Goal: Transaction & Acquisition: Purchase product/service

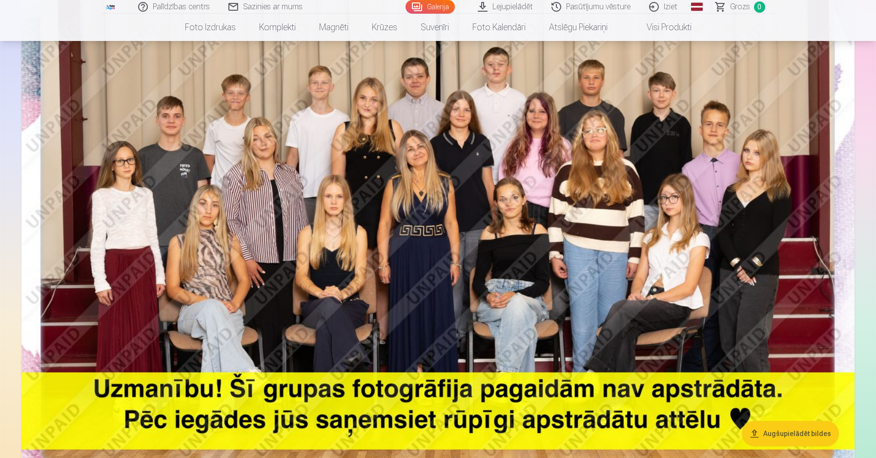
scroll to position [3776, 0]
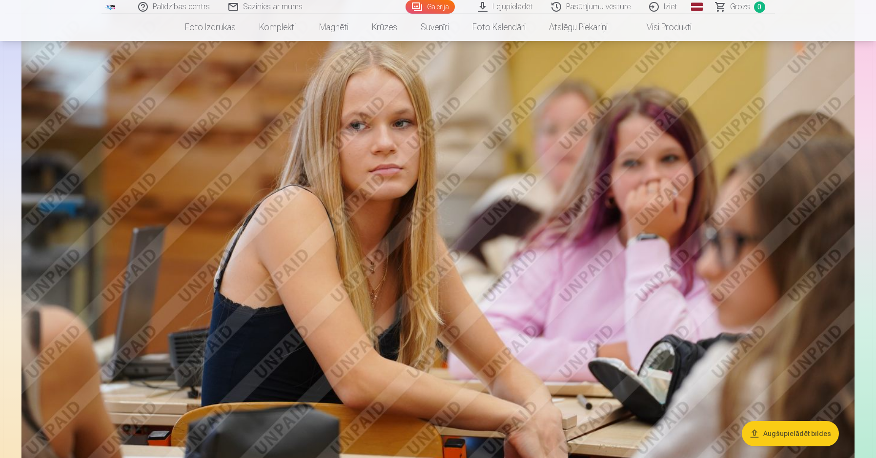
click at [697, 253] on img at bounding box center [437, 215] width 833 height 555
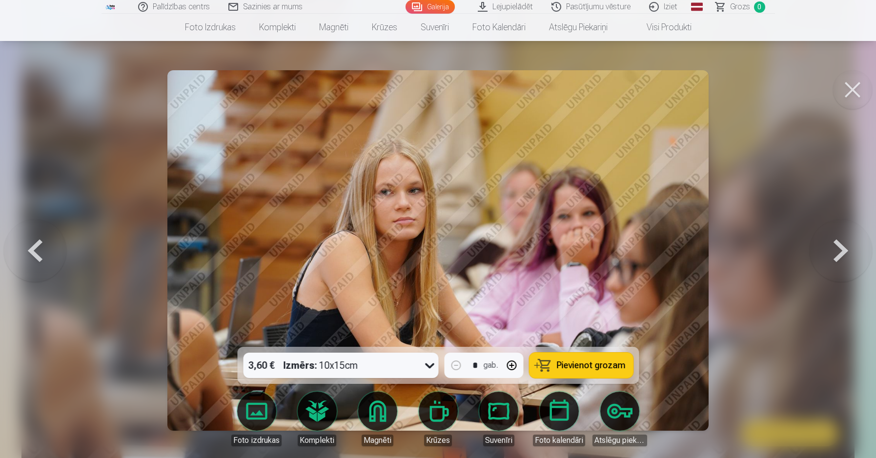
drag, startPoint x: 859, startPoint y: 274, endPoint x: 854, endPoint y: 272, distance: 5.3
click at [857, 273] on button at bounding box center [841, 250] width 62 height 173
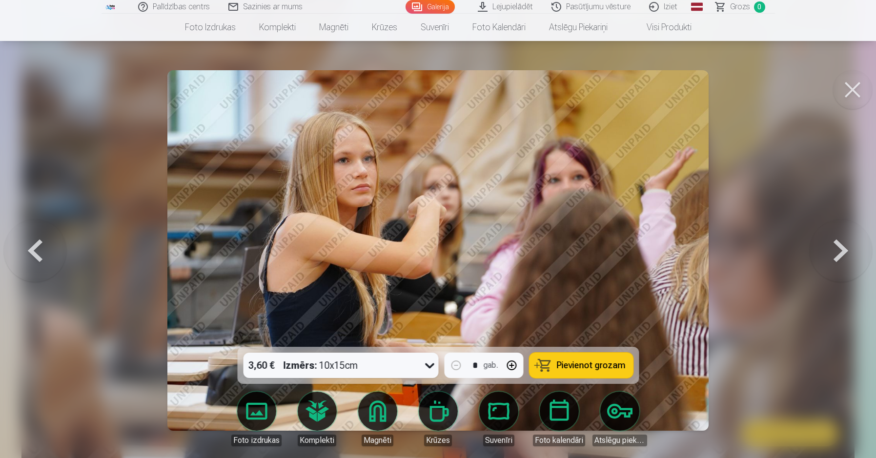
click at [852, 251] on button at bounding box center [841, 250] width 62 height 173
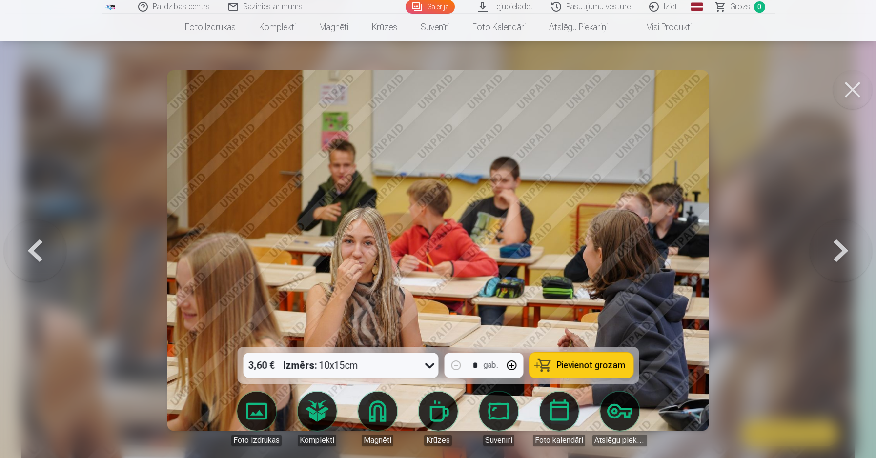
click at [848, 253] on button at bounding box center [841, 250] width 62 height 173
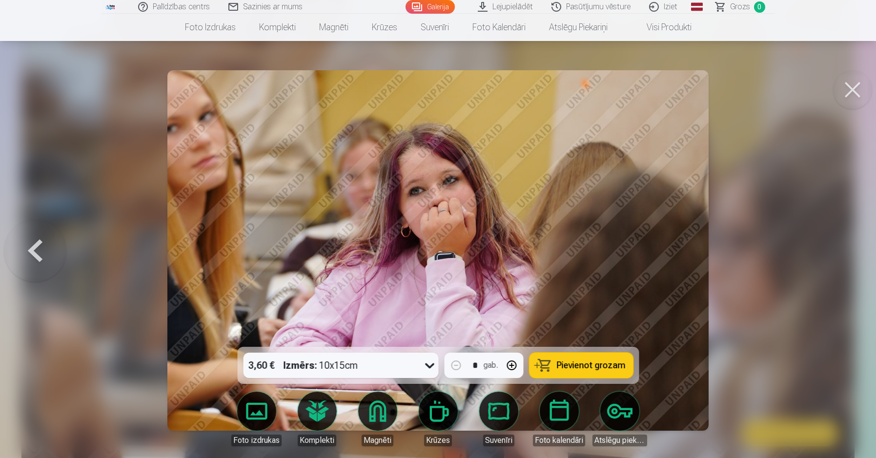
click at [629, 244] on img at bounding box center [437, 250] width 541 height 361
click at [632, 240] on img at bounding box center [437, 250] width 541 height 361
click at [683, 277] on img at bounding box center [437, 250] width 541 height 361
click at [719, 233] on div at bounding box center [438, 229] width 876 height 458
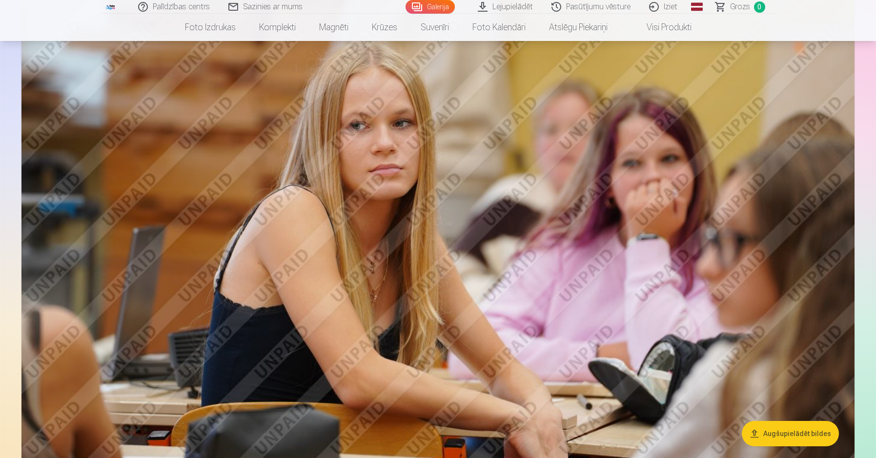
click at [687, 233] on img at bounding box center [437, 215] width 833 height 555
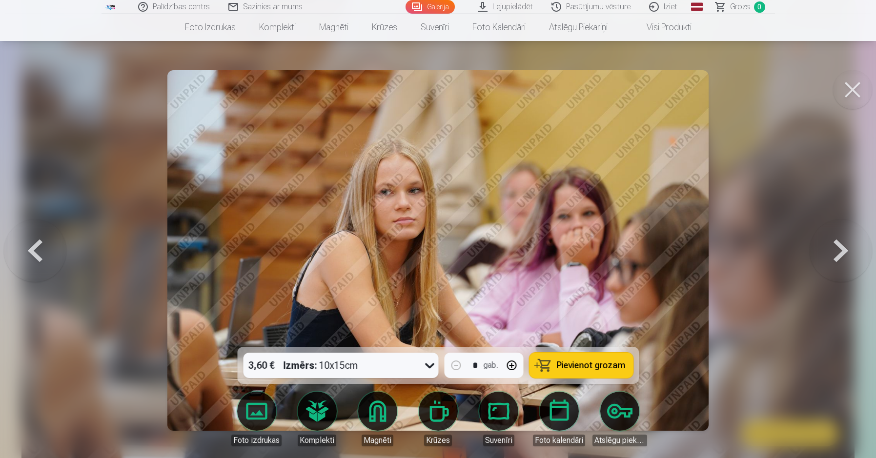
click at [839, 272] on button at bounding box center [841, 250] width 62 height 173
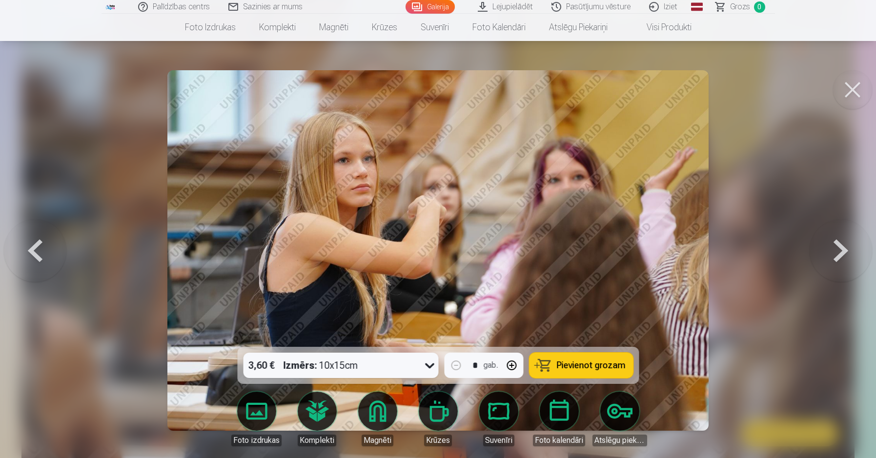
click at [839, 272] on button at bounding box center [841, 250] width 62 height 173
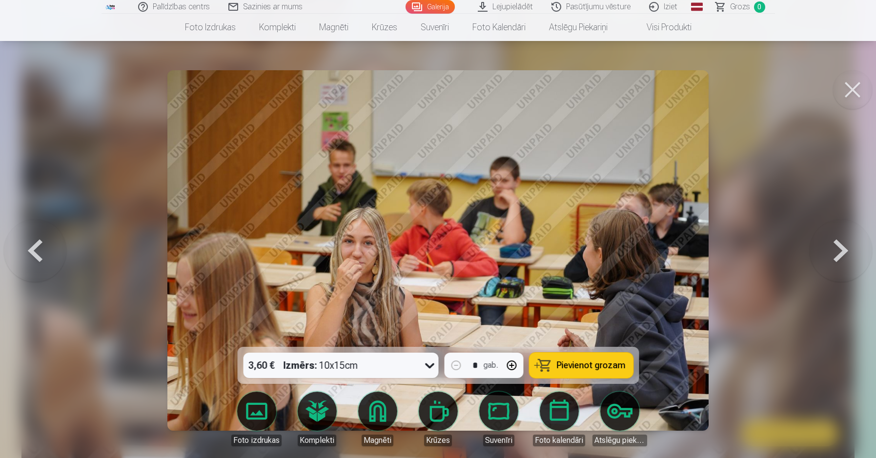
click at [839, 272] on button at bounding box center [841, 250] width 62 height 173
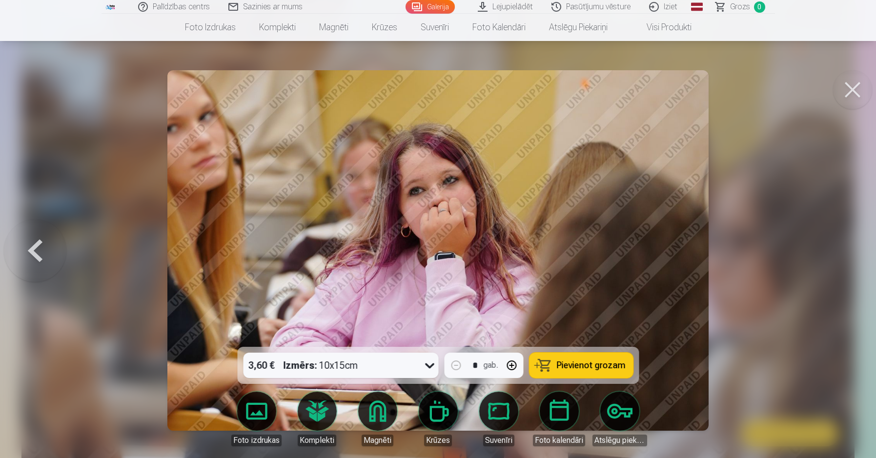
click at [838, 272] on div at bounding box center [438, 229] width 876 height 458
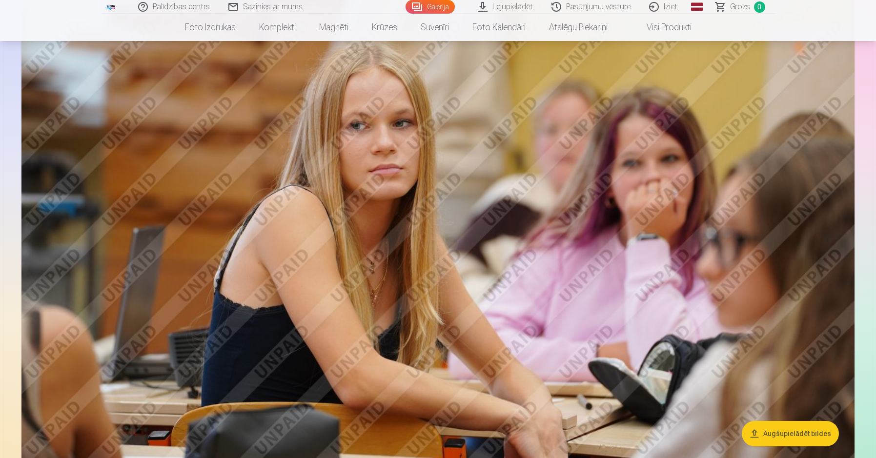
click at [838, 272] on img at bounding box center [437, 215] width 833 height 555
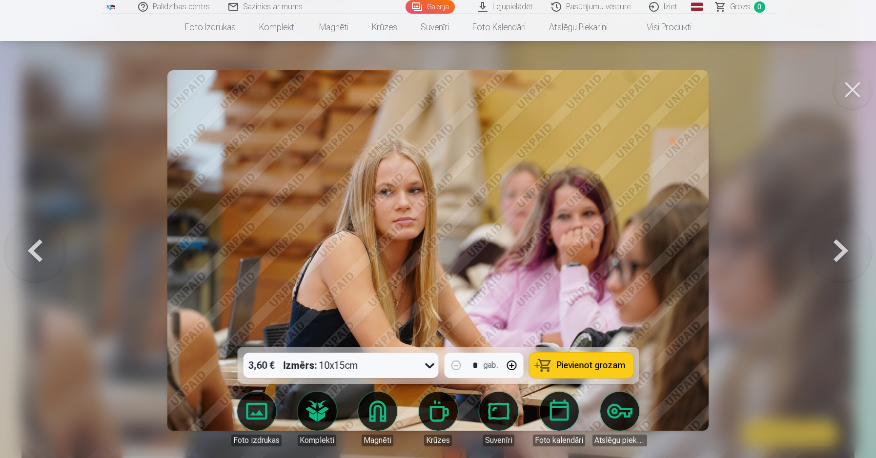
click at [838, 272] on button at bounding box center [841, 250] width 62 height 173
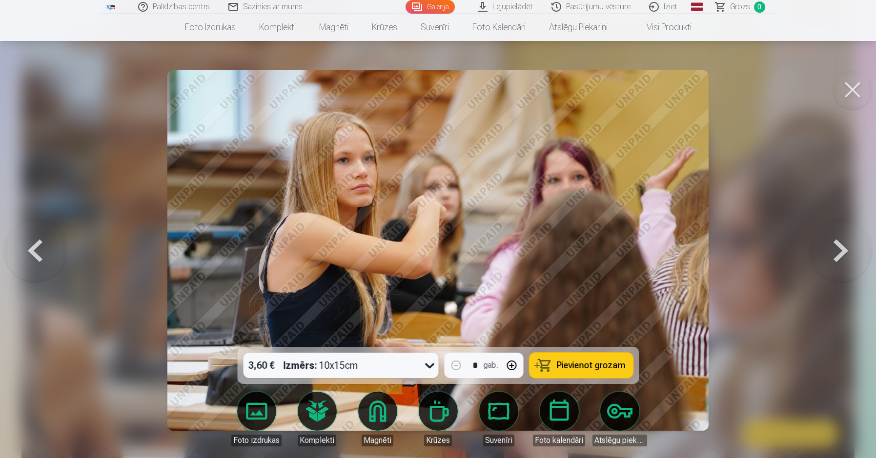
click at [838, 272] on button at bounding box center [841, 250] width 62 height 173
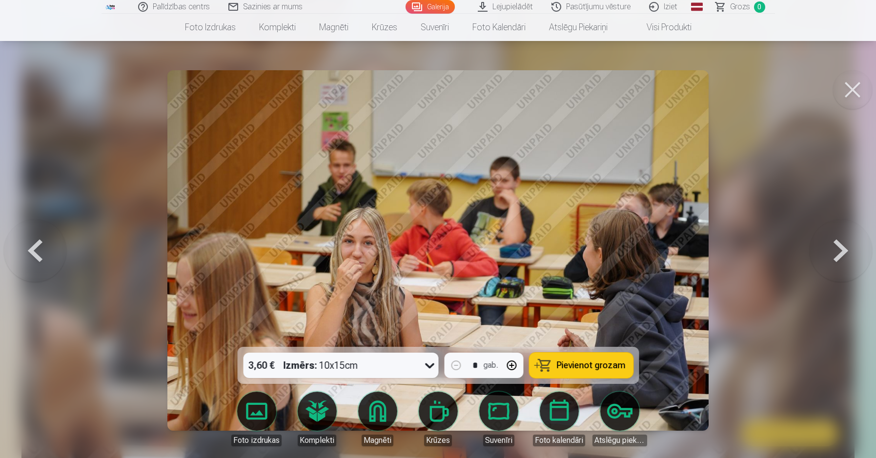
click at [838, 272] on button at bounding box center [841, 250] width 62 height 173
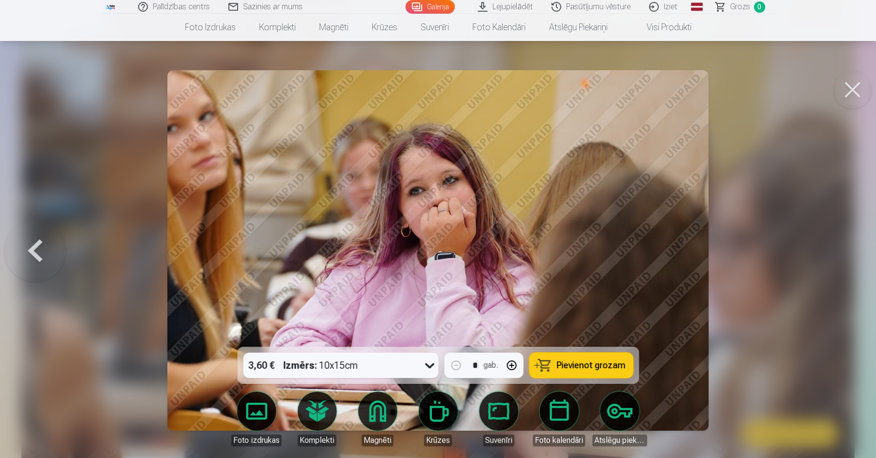
click at [840, 269] on div at bounding box center [438, 229] width 876 height 458
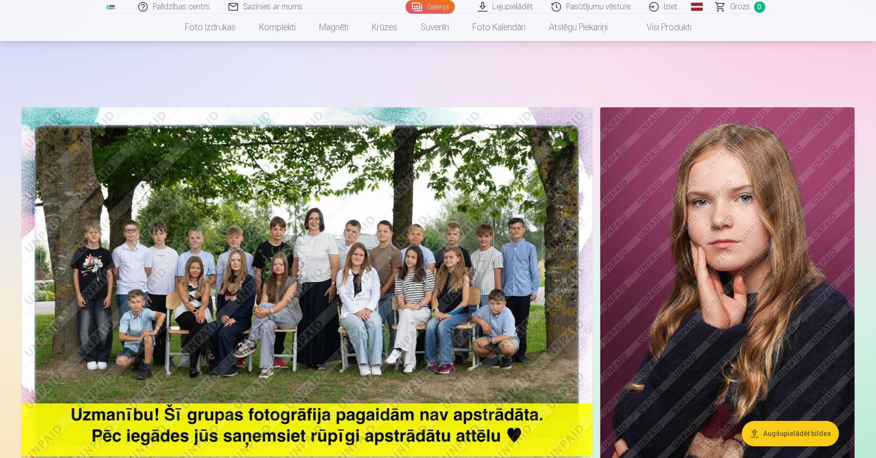
scroll to position [2058, 0]
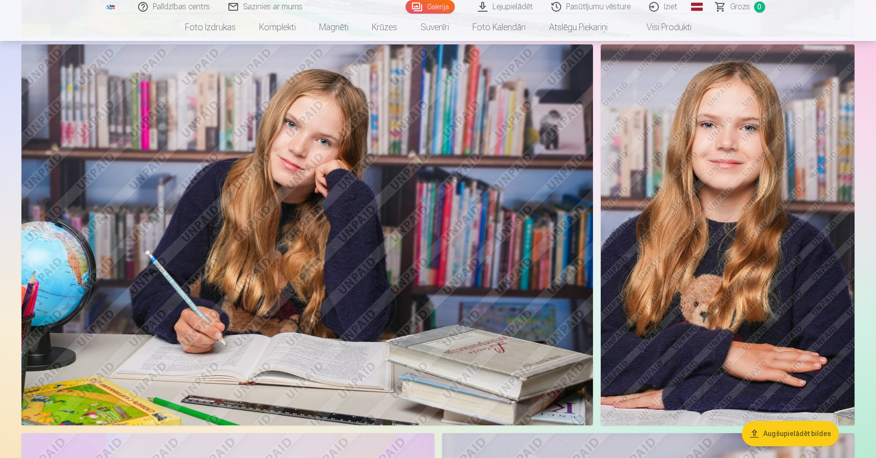
click at [757, 253] on img at bounding box center [728, 234] width 254 height 381
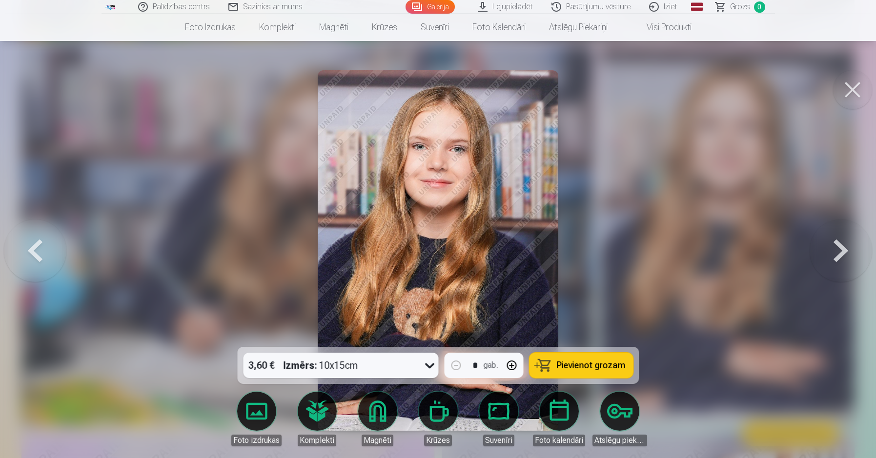
click at [170, 255] on div at bounding box center [438, 229] width 876 height 458
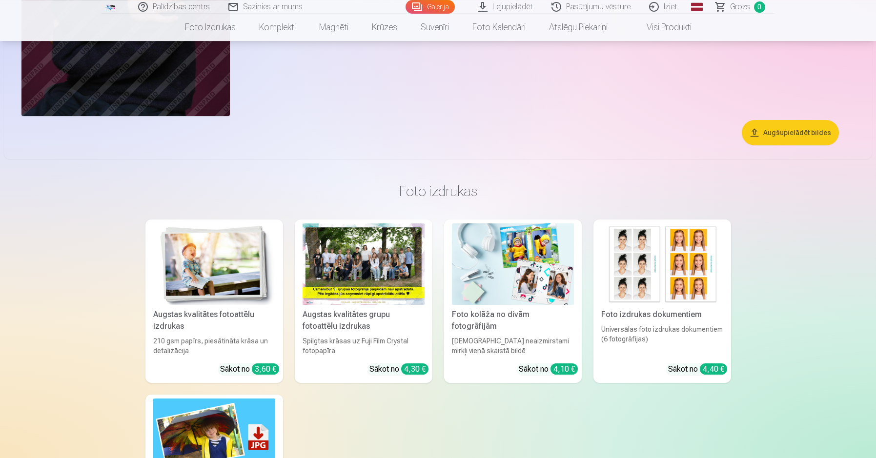
scroll to position [4951, 0]
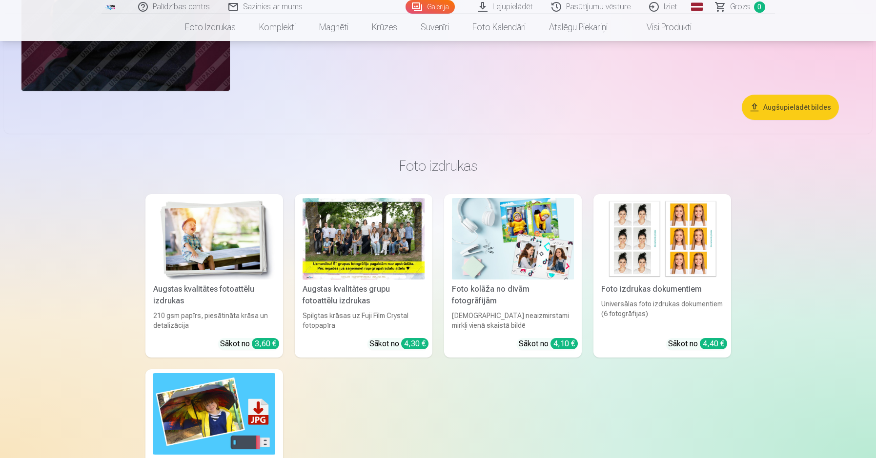
click at [352, 254] on div at bounding box center [364, 238] width 122 height 81
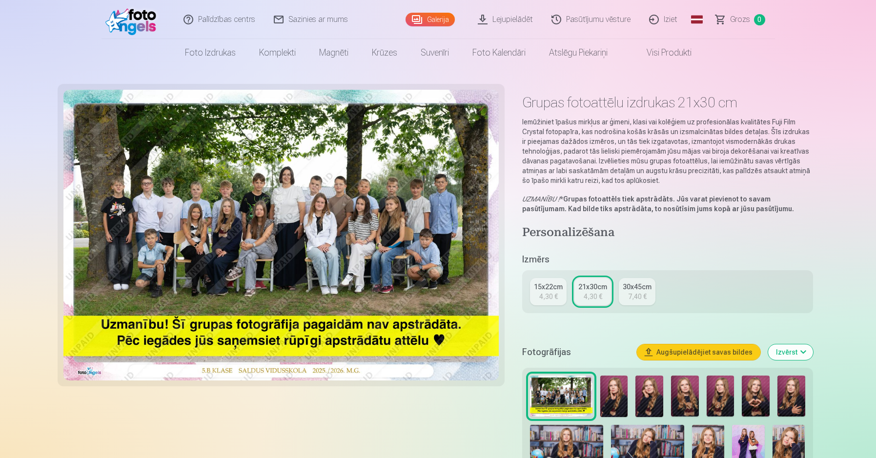
click at [360, 225] on img at bounding box center [281, 235] width 436 height 291
click at [318, 241] on img at bounding box center [281, 235] width 436 height 291
drag, startPoint x: 318, startPoint y: 241, endPoint x: 312, endPoint y: 244, distance: 6.6
click at [316, 243] on img at bounding box center [281, 235] width 436 height 291
click at [199, 266] on img at bounding box center [281, 235] width 436 height 291
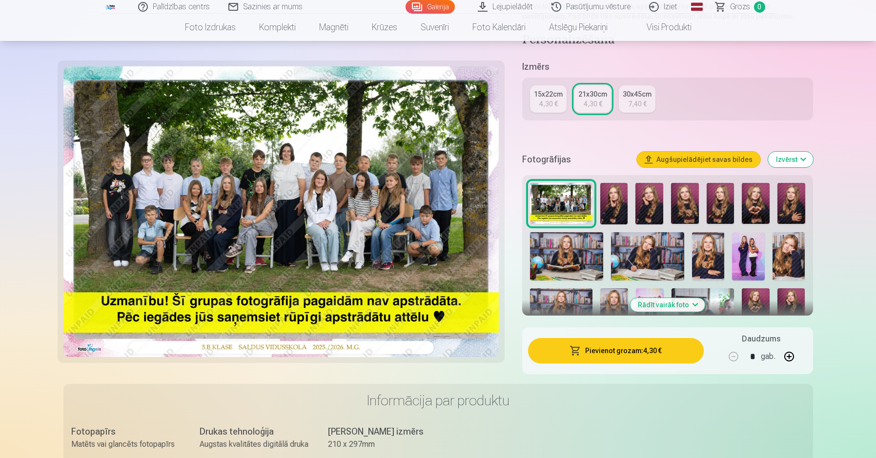
scroll to position [278, 0]
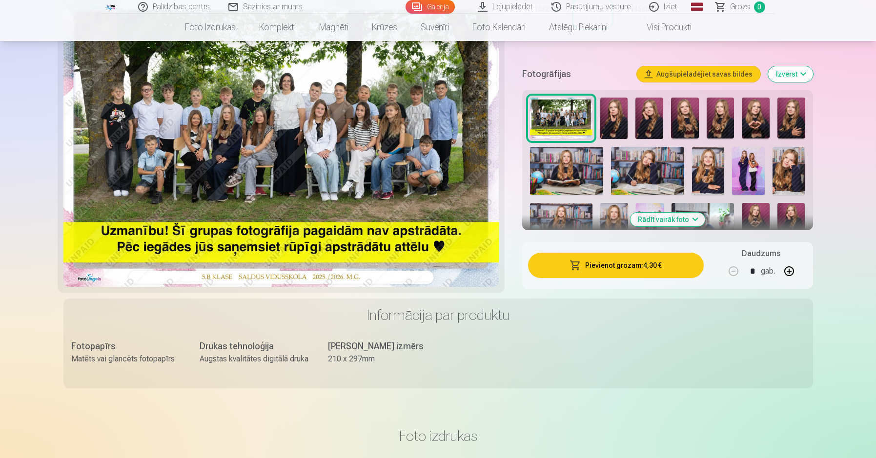
click at [664, 220] on button "Rādīt vairāk foto" at bounding box center [667, 220] width 75 height 14
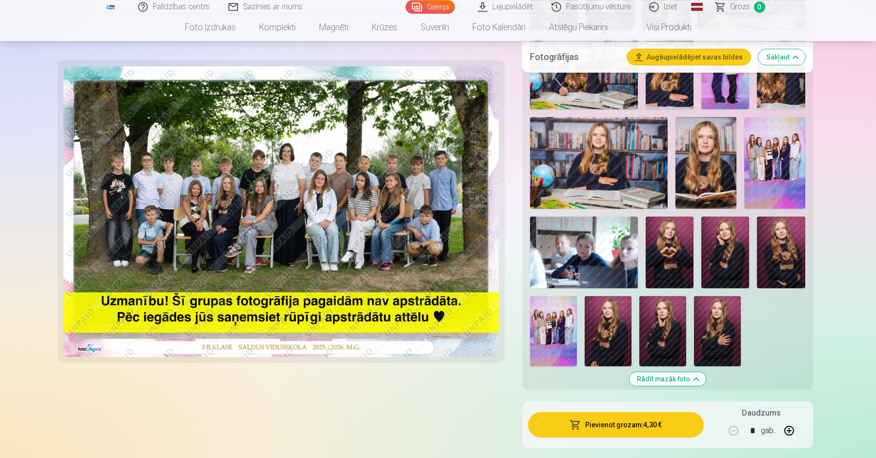
scroll to position [501, 0]
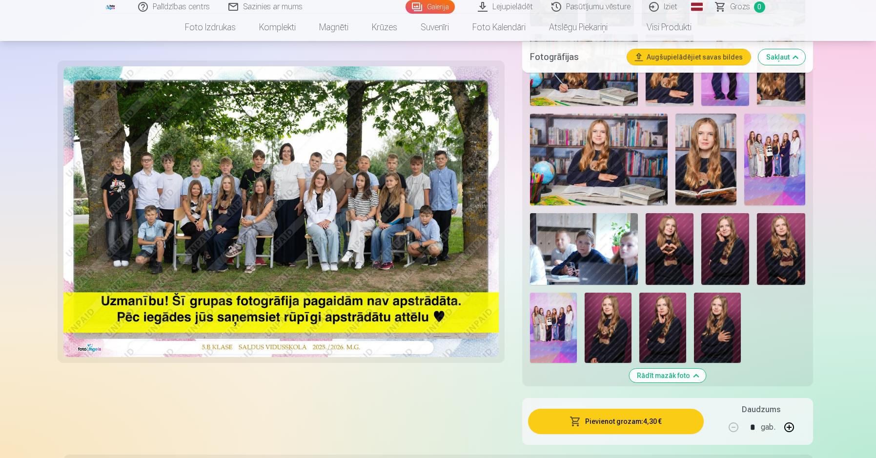
click at [581, 243] on img at bounding box center [584, 249] width 108 height 72
click at [595, 190] on img at bounding box center [598, 159] width 137 height 91
click at [541, 150] on img at bounding box center [598, 159] width 137 height 91
click at [656, 377] on button "Rādīt mazāk foto" at bounding box center [667, 376] width 77 height 14
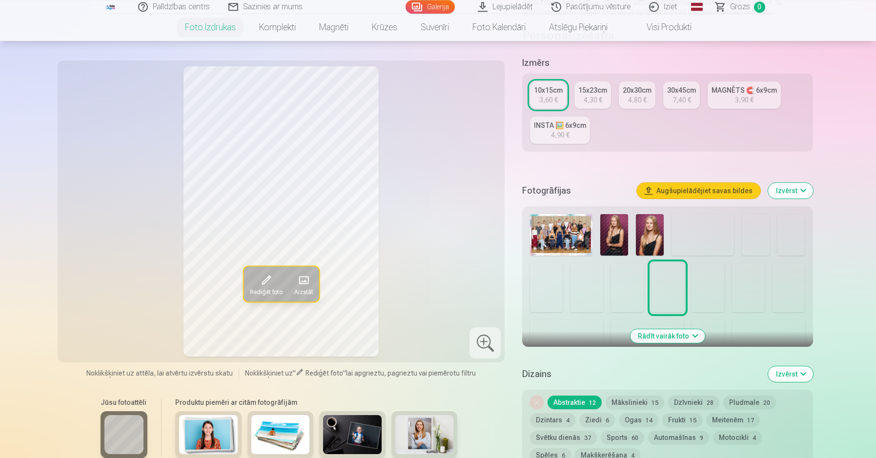
scroll to position [167, 0]
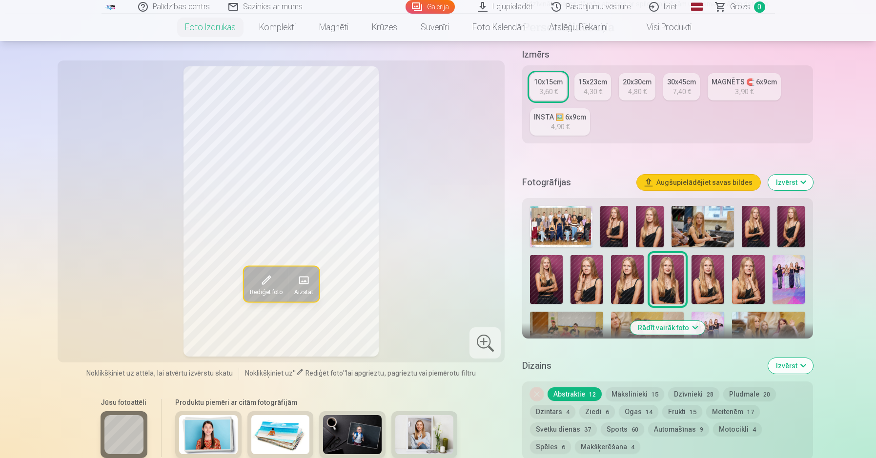
click at [763, 221] on img at bounding box center [756, 226] width 28 height 41
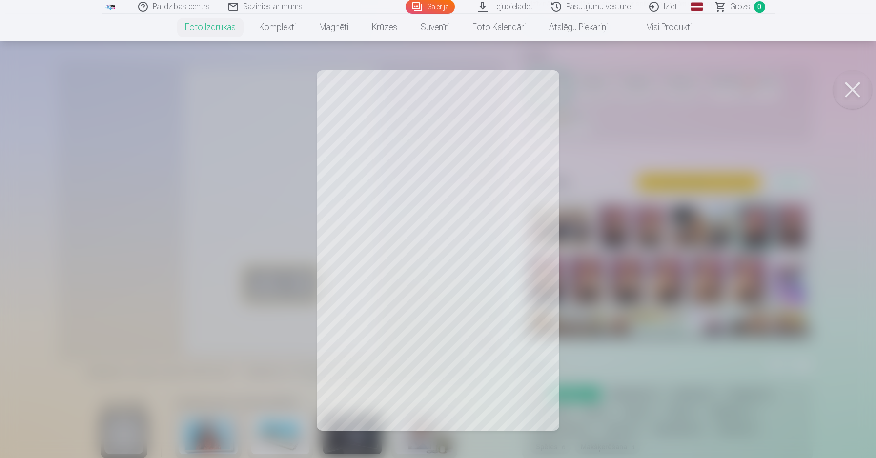
click at [839, 267] on div at bounding box center [438, 229] width 876 height 458
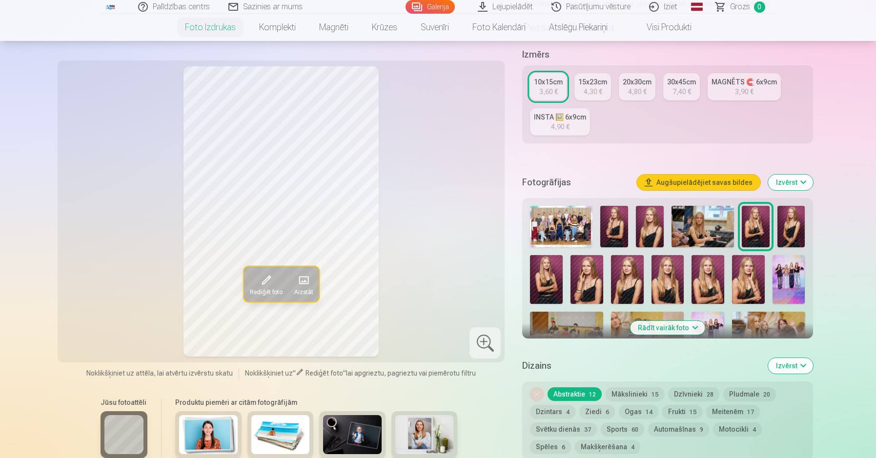
drag, startPoint x: 692, startPoint y: 266, endPoint x: 667, endPoint y: 240, distance: 36.2
click at [686, 266] on div at bounding box center [667, 306] width 283 height 209
click at [786, 244] on img at bounding box center [791, 226] width 28 height 41
click at [558, 268] on img at bounding box center [546, 279] width 33 height 49
click at [576, 278] on img at bounding box center [586, 279] width 33 height 49
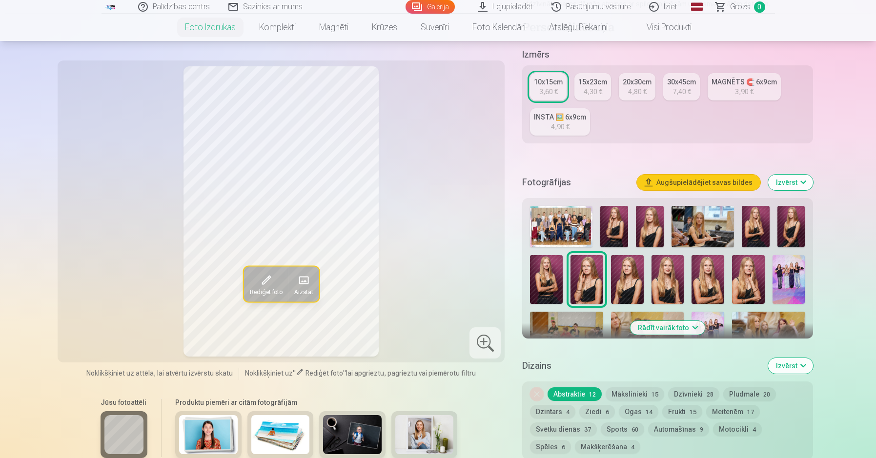
click at [625, 288] on img at bounding box center [627, 279] width 33 height 49
click at [663, 283] on img at bounding box center [667, 279] width 33 height 49
click at [694, 276] on img at bounding box center [707, 279] width 33 height 49
click at [748, 278] on img at bounding box center [748, 279] width 33 height 49
click at [807, 265] on div at bounding box center [667, 306] width 283 height 209
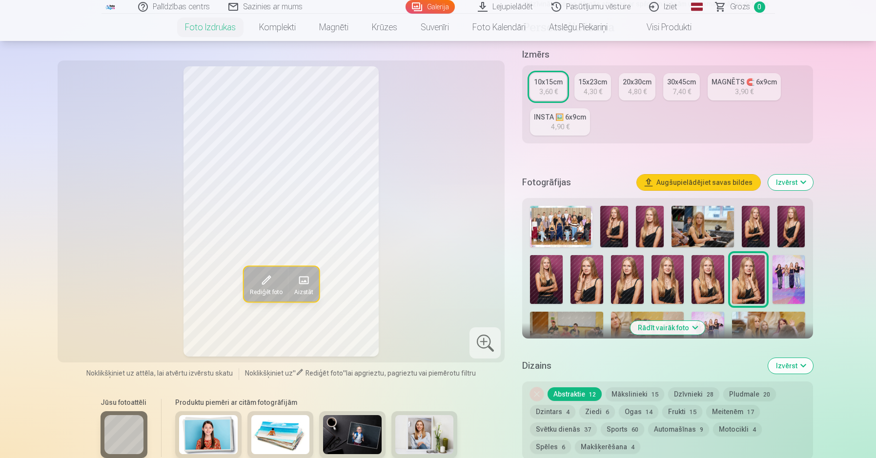
click at [804, 267] on div at bounding box center [788, 279] width 33 height 49
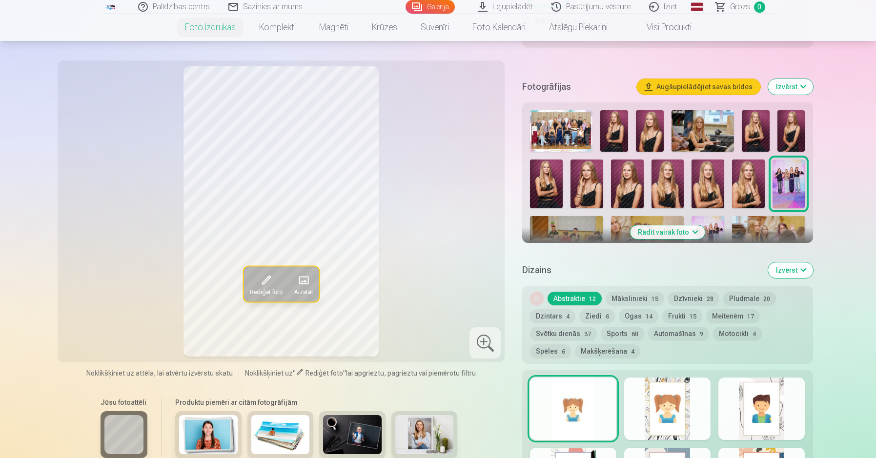
scroll to position [278, 0]
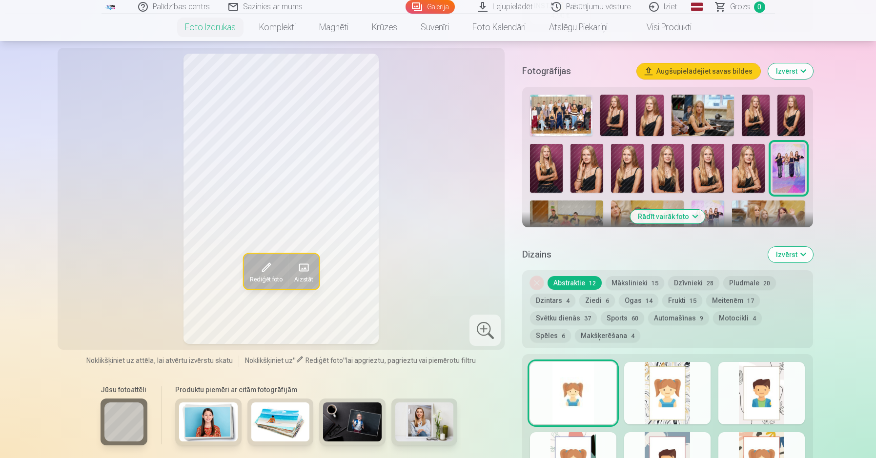
click at [682, 224] on img at bounding box center [647, 225] width 73 height 49
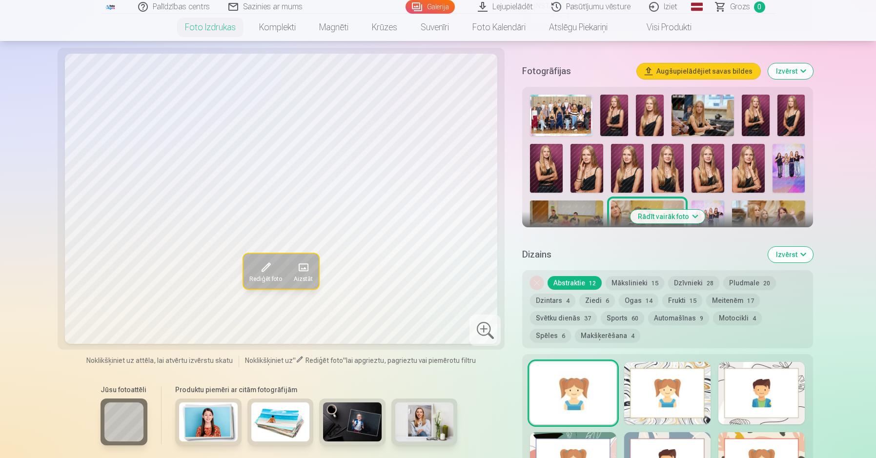
click at [656, 219] on button "Rādīt vairāk foto" at bounding box center [667, 217] width 75 height 14
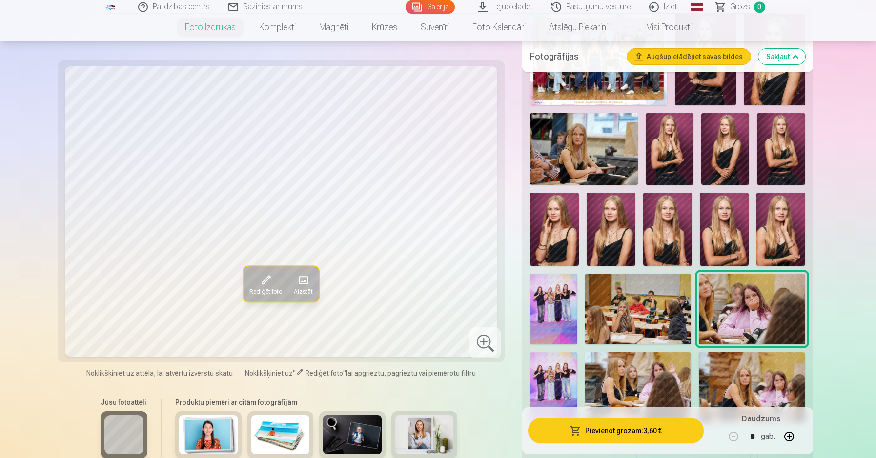
scroll to position [445, 0]
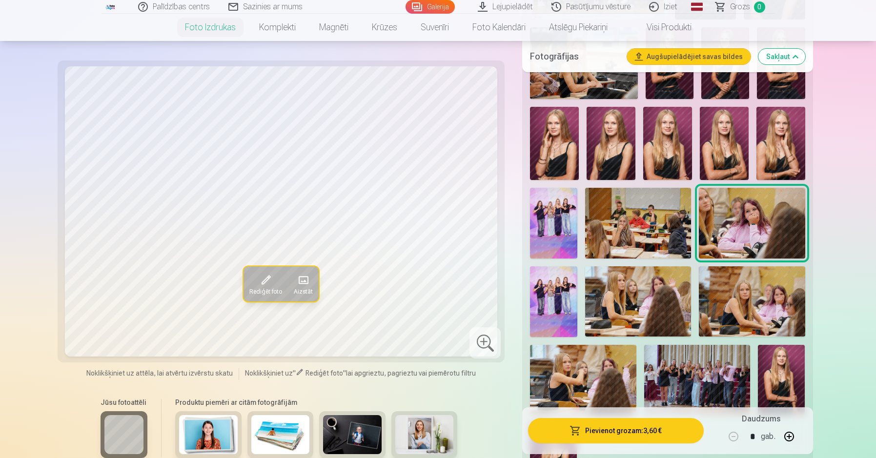
click at [514, 209] on div "Rediģēt foto Aizstāt Noklikšķiniet uz attēla, lai atvērtu izvērstu skatu Noklik…" at bounding box center [438, 251] width 750 height 1213
click at [543, 225] on img at bounding box center [553, 223] width 47 height 71
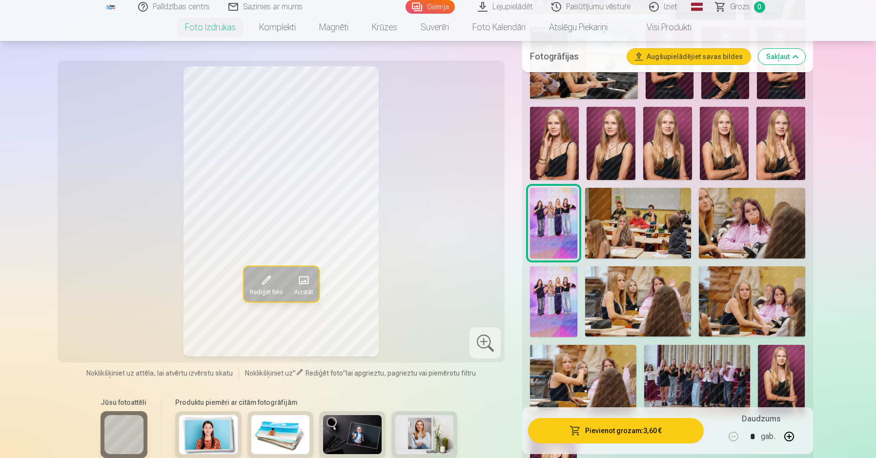
click at [551, 331] on img at bounding box center [553, 301] width 47 height 71
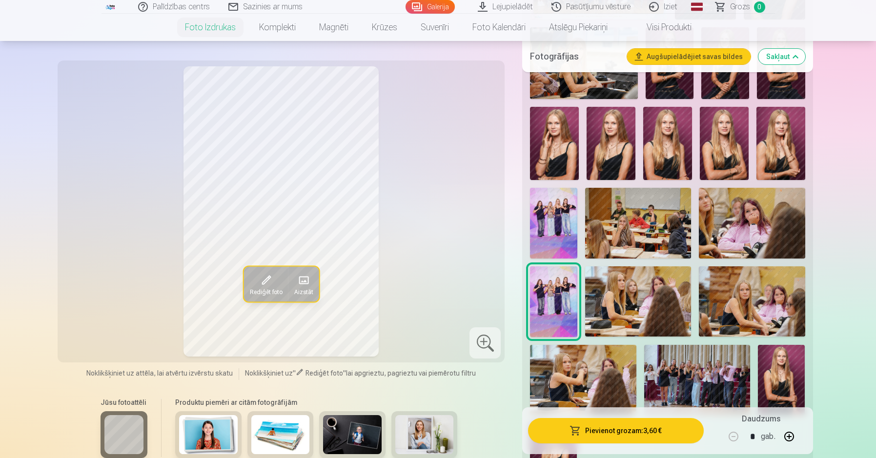
click at [560, 307] on img at bounding box center [553, 301] width 47 height 71
click at [614, 280] on img at bounding box center [638, 301] width 106 height 71
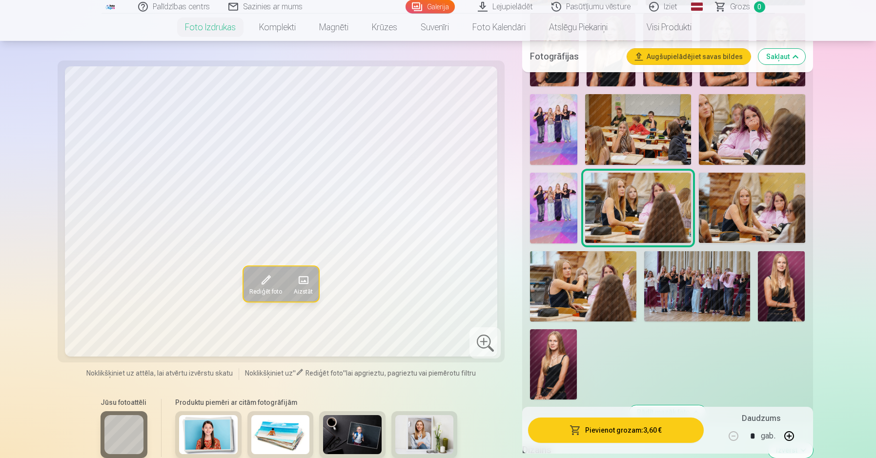
scroll to position [556, 0]
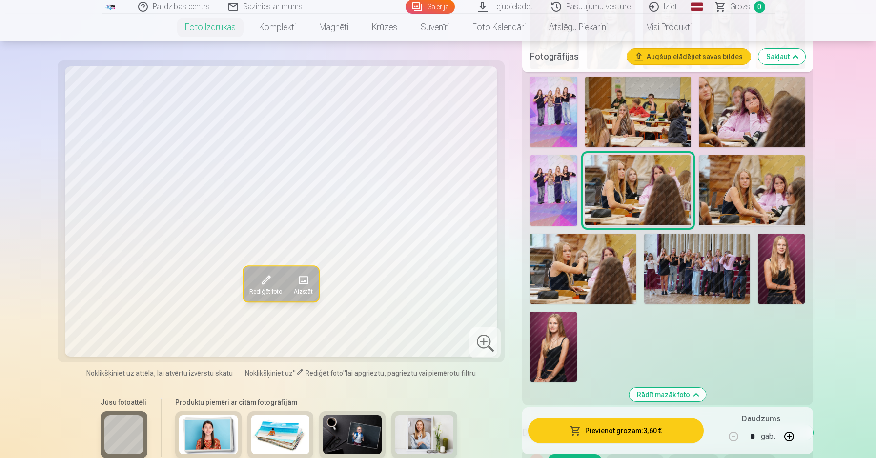
click at [670, 276] on img at bounding box center [697, 269] width 106 height 71
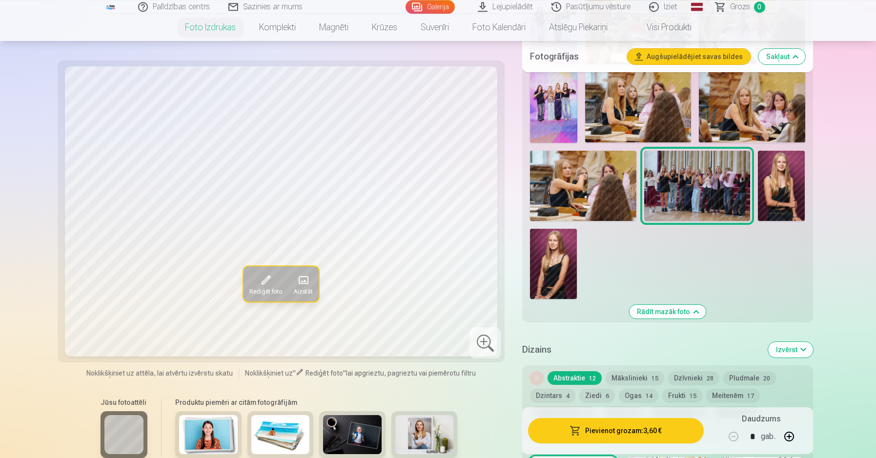
scroll to position [668, 0]
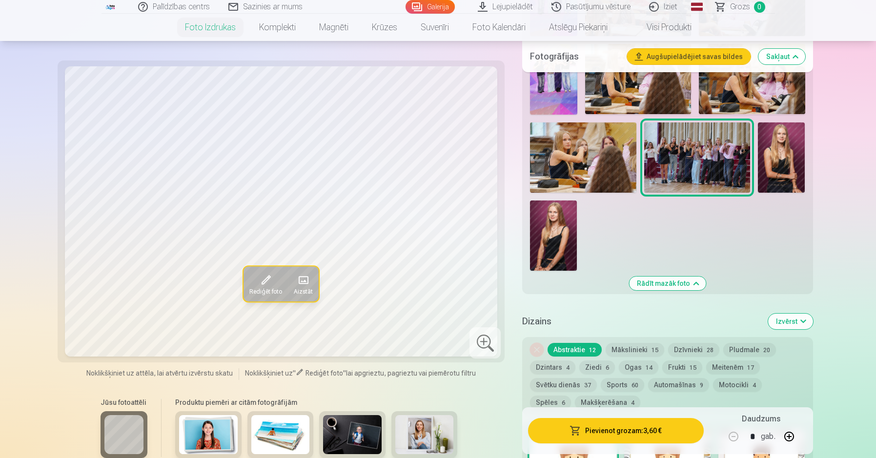
click at [559, 262] on img at bounding box center [553, 236] width 47 height 70
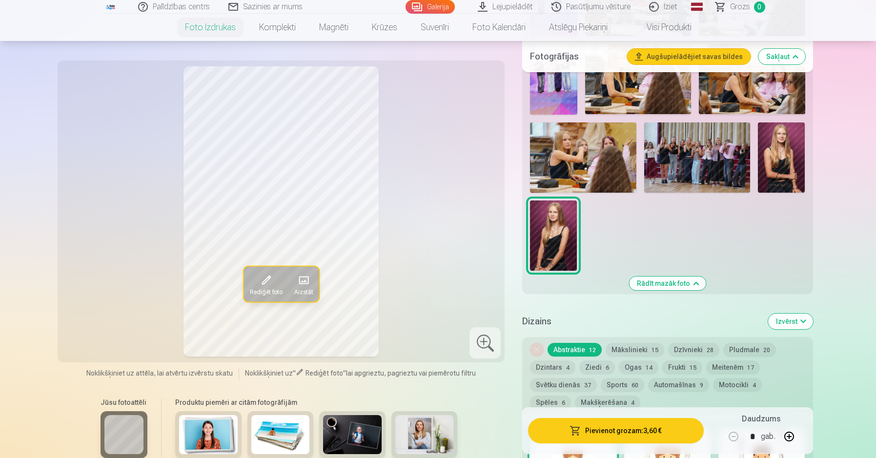
click at [659, 172] on img at bounding box center [697, 157] width 106 height 71
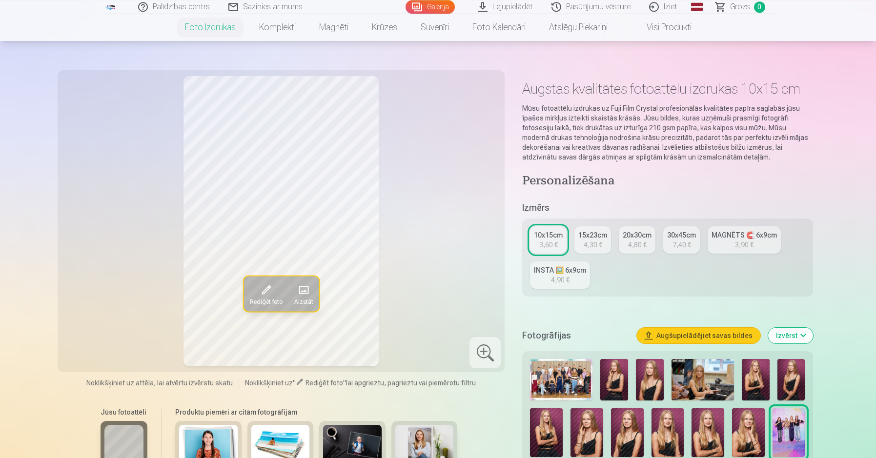
scroll to position [56, 0]
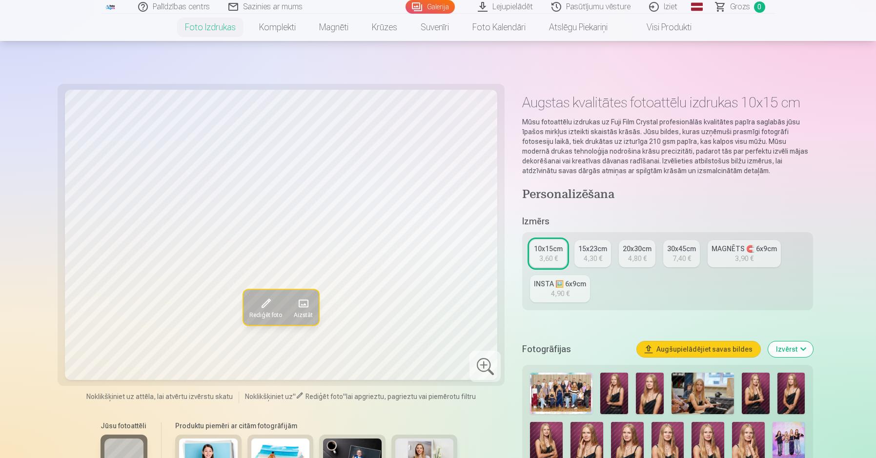
scroll to position [111, 0]
